Goal: Check status: Check status

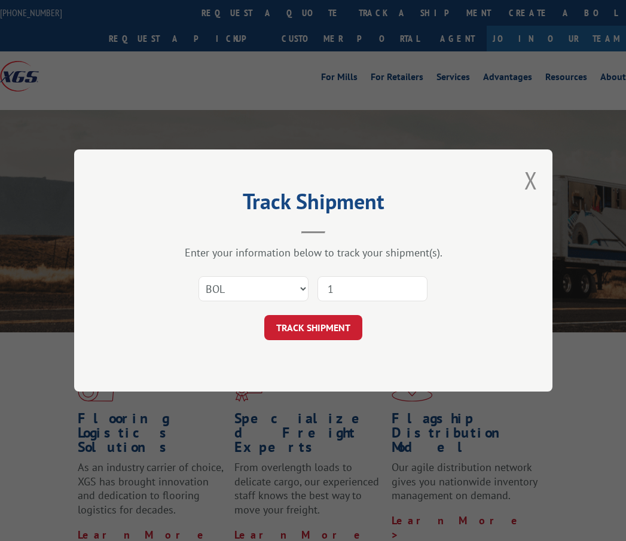
select select "bol"
type input "17693309"
click button "TRACK SHIPMENT" at bounding box center [313, 327] width 98 height 25
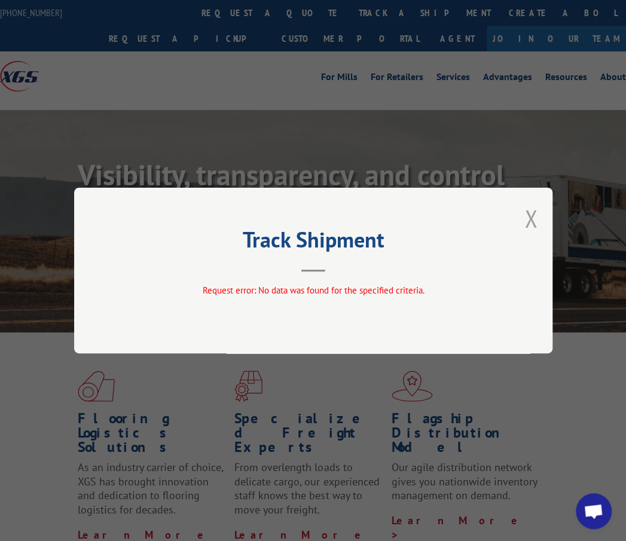
click at [531, 222] on button "Close modal" at bounding box center [530, 219] width 13 height 32
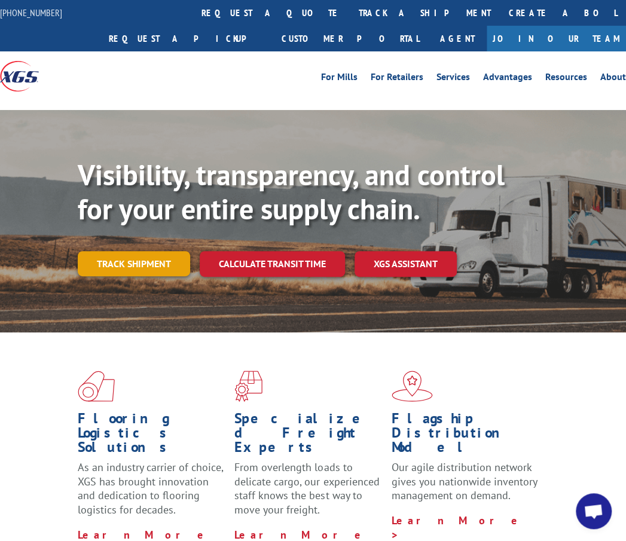
click at [136, 260] on link "Track shipment" at bounding box center [134, 263] width 112 height 25
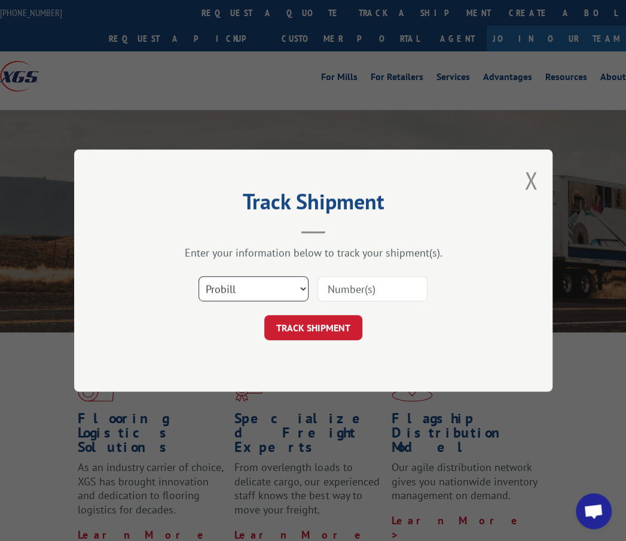
click at [279, 292] on select "Select category... Probill BOL PO" at bounding box center [253, 288] width 110 height 25
select select "bol"
click at [198, 276] on select "Select category... Probill BOL PO" at bounding box center [253, 288] width 110 height 25
click at [348, 295] on input at bounding box center [372, 288] width 110 height 25
type input "1769330"
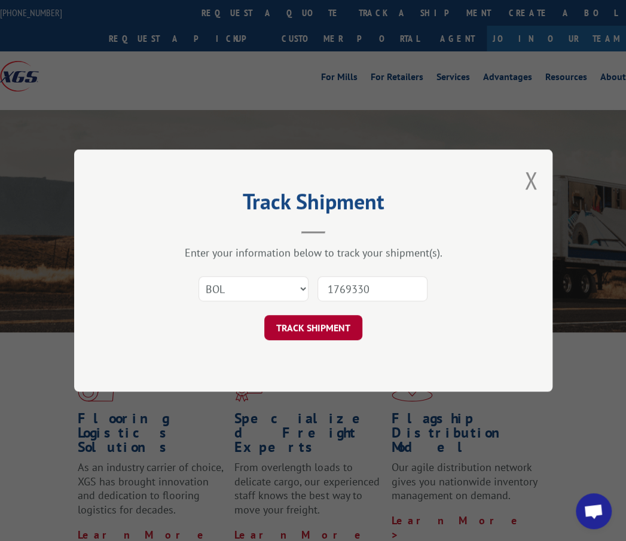
click at [329, 324] on button "TRACK SHIPMENT" at bounding box center [313, 327] width 98 height 25
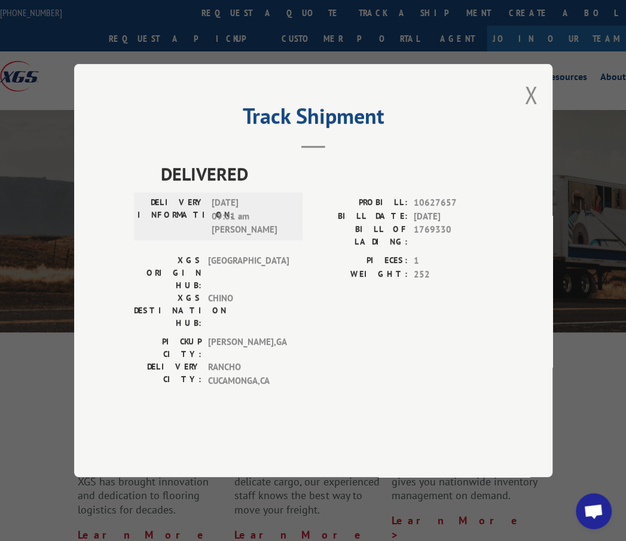
click at [520, 125] on div "Track Shipment DELIVERED DELIVERY INFORMATION: [DATE] 09:01 am [PERSON_NAME] PR…" at bounding box center [313, 270] width 478 height 413
click at [528, 111] on button "Close modal" at bounding box center [530, 95] width 13 height 32
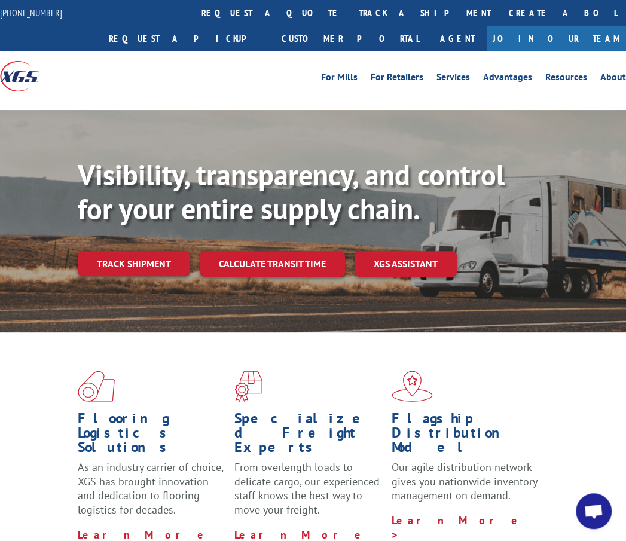
click at [155, 264] on link "Track shipment" at bounding box center [134, 263] width 112 height 25
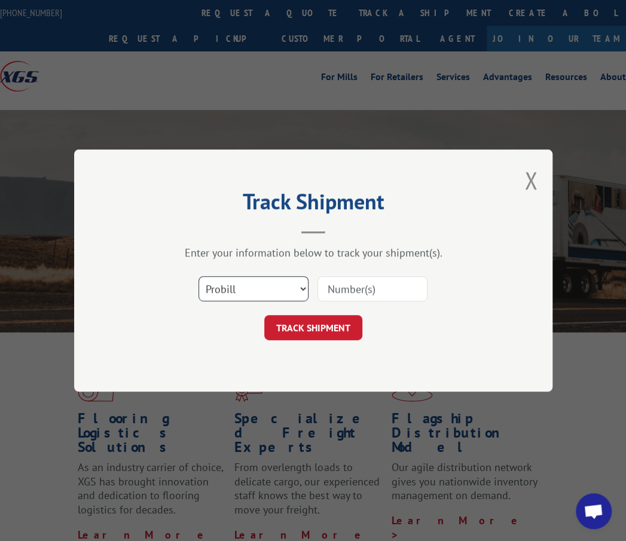
click at [219, 290] on select "Select category... Probill BOL PO" at bounding box center [253, 288] width 110 height 25
select select "bol"
click at [198, 276] on select "Select category... Probill BOL PO" at bounding box center [253, 288] width 110 height 25
click at [383, 284] on input at bounding box center [372, 288] width 110 height 25
type input "17693309"
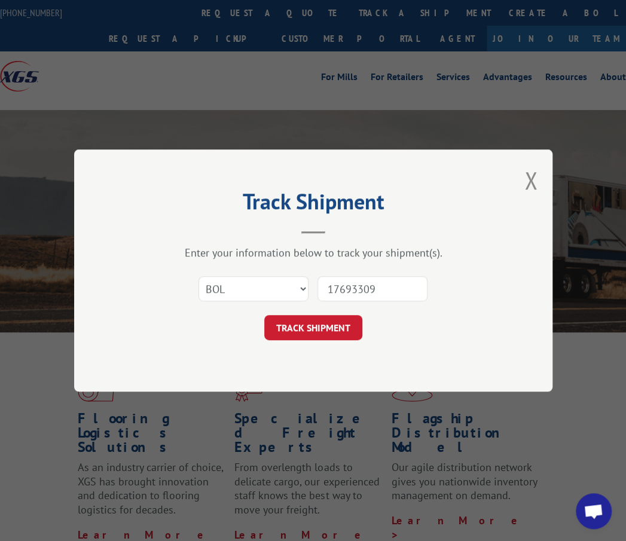
click button "TRACK SHIPMENT" at bounding box center [313, 327] width 98 height 25
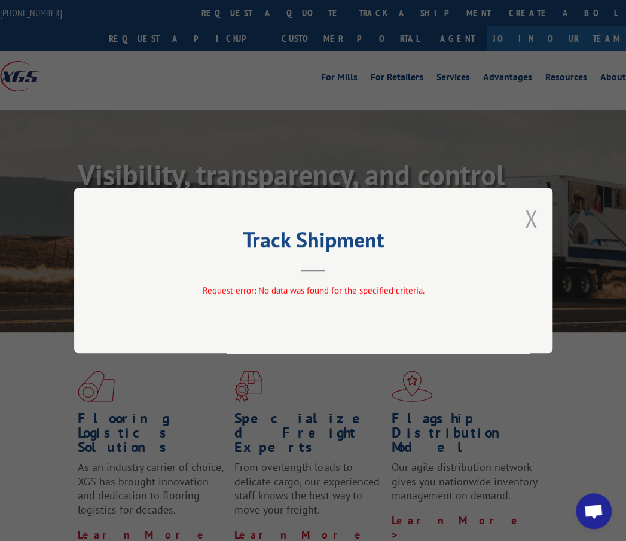
click at [529, 215] on button "Close modal" at bounding box center [530, 219] width 13 height 32
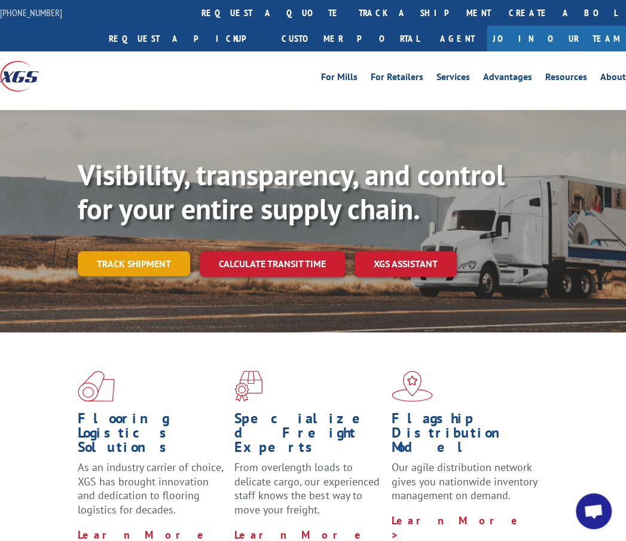
click at [163, 266] on link "Track shipment" at bounding box center [134, 263] width 112 height 25
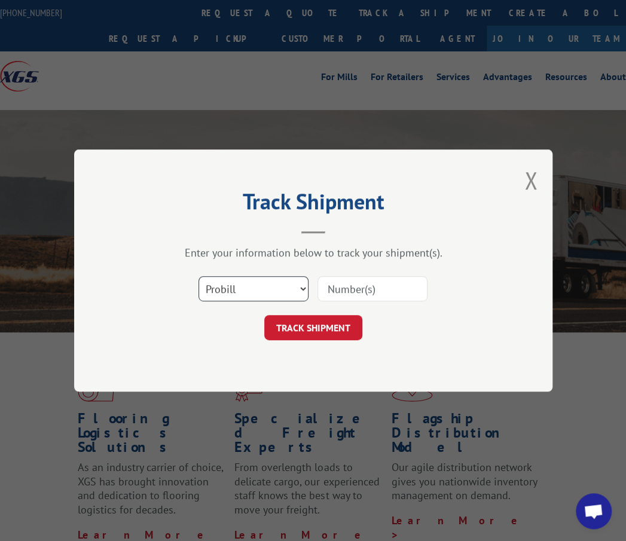
click at [250, 276] on select "Select category... Probill BOL PO" at bounding box center [253, 288] width 110 height 25
select select "po"
click at [198, 276] on select "Select category... Probill BOL PO" at bounding box center [253, 288] width 110 height 25
click at [321, 296] on input at bounding box center [372, 288] width 110 height 25
type input "40305"
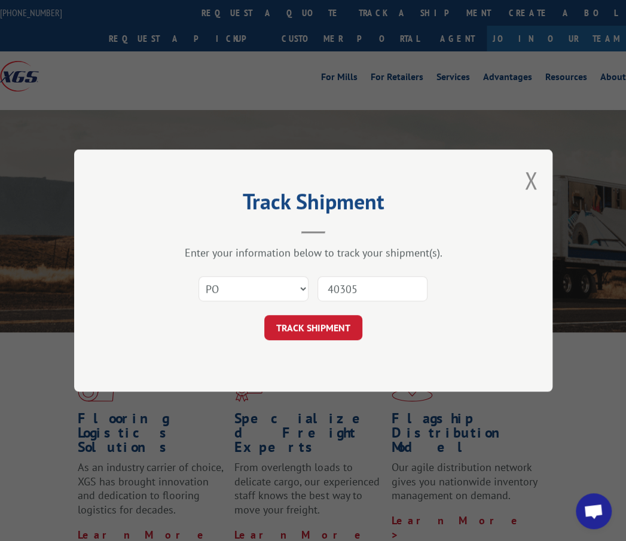
click button "TRACK SHIPMENT" at bounding box center [313, 327] width 98 height 25
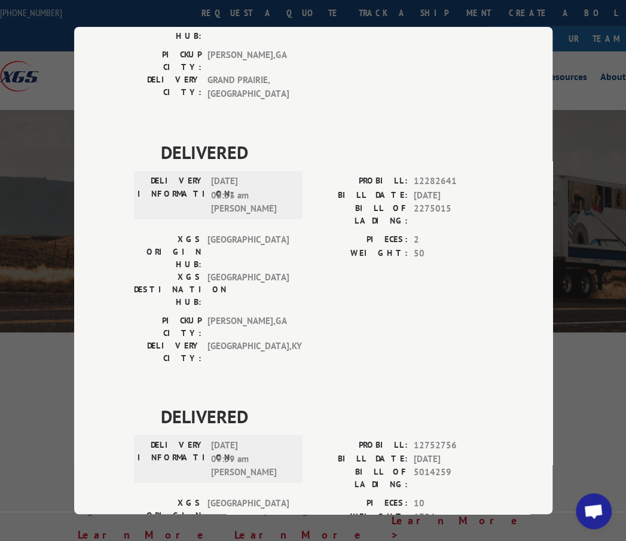
scroll to position [1315, 0]
